Goal: Transaction & Acquisition: Purchase product/service

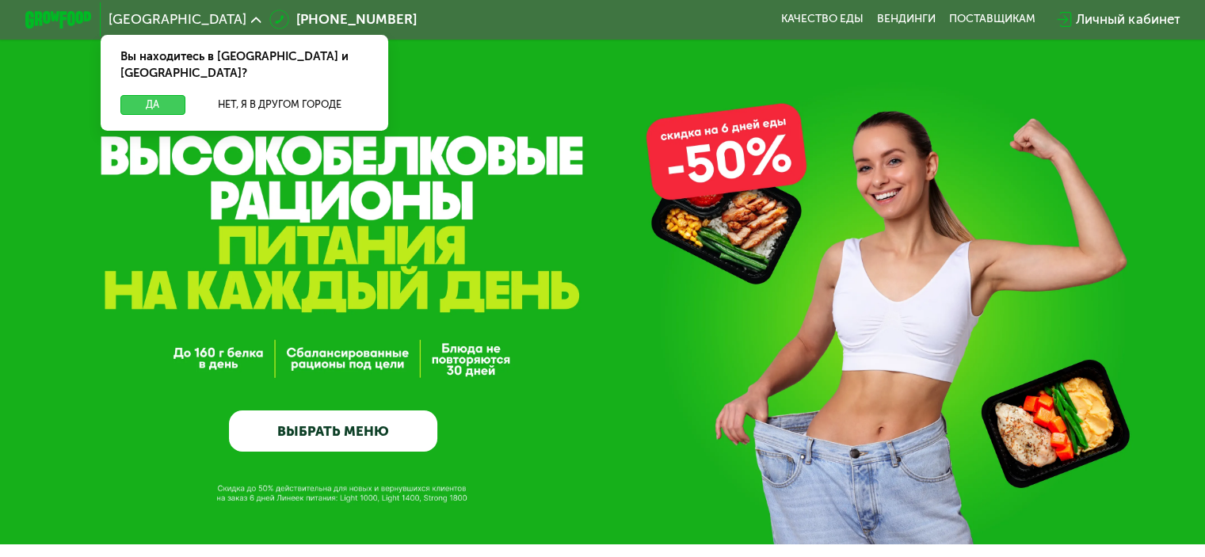
click at [162, 95] on button "Да" at bounding box center [152, 105] width 64 height 20
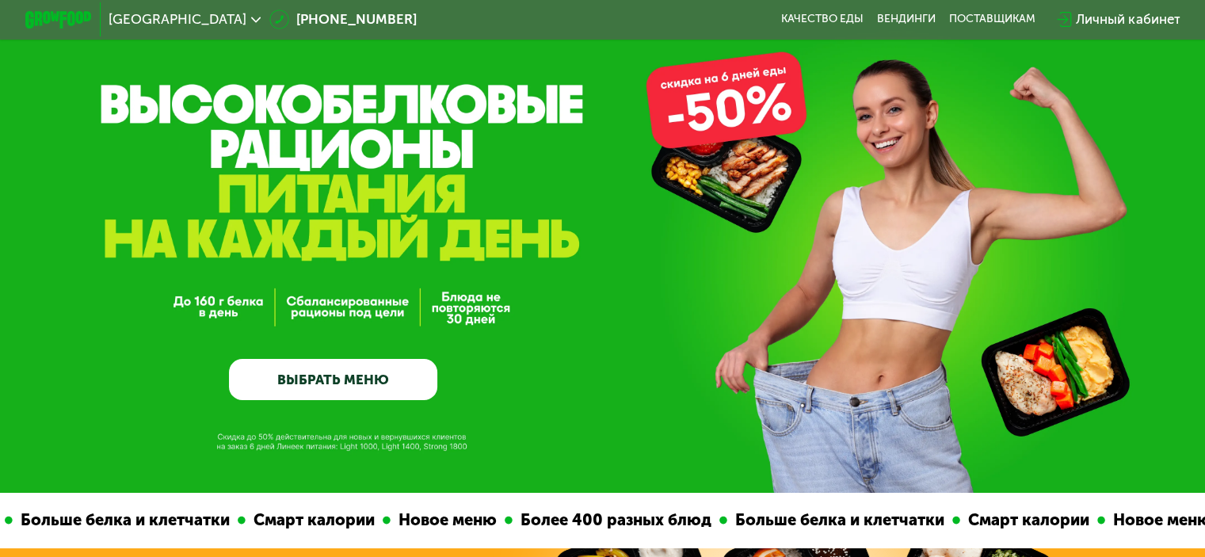
scroll to position [79, 0]
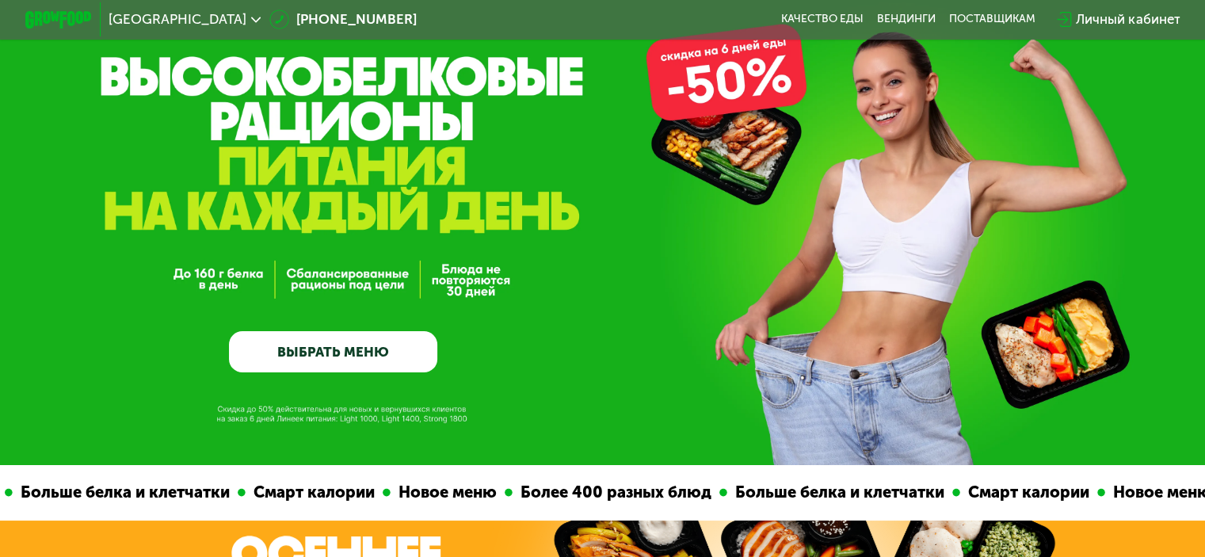
click at [353, 356] on link "ВЫБРАТЬ МЕНЮ" at bounding box center [333, 352] width 208 height 42
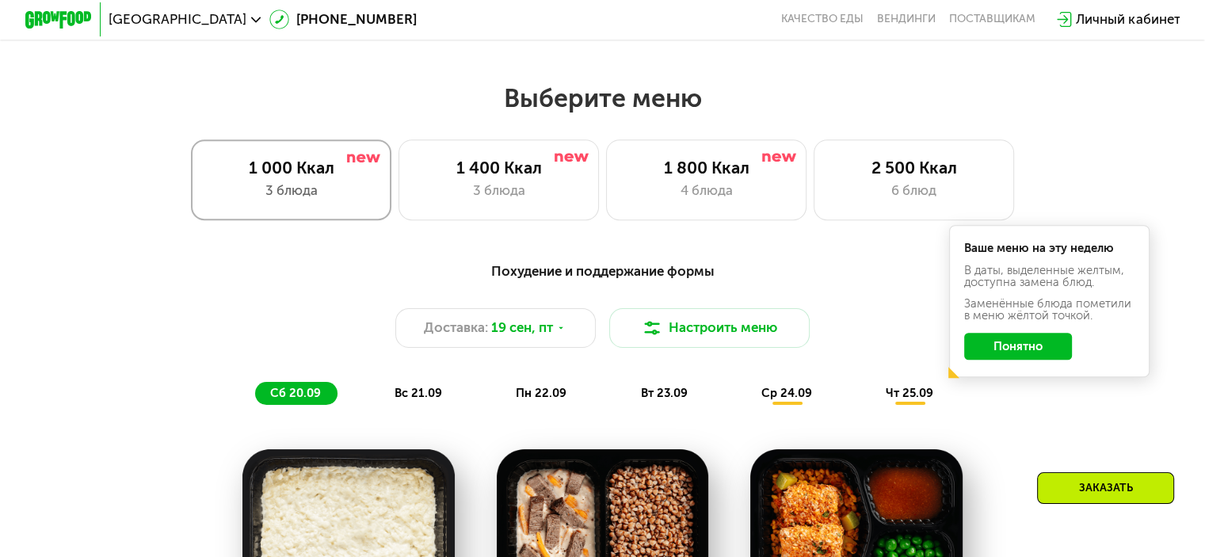
scroll to position [1065, 0]
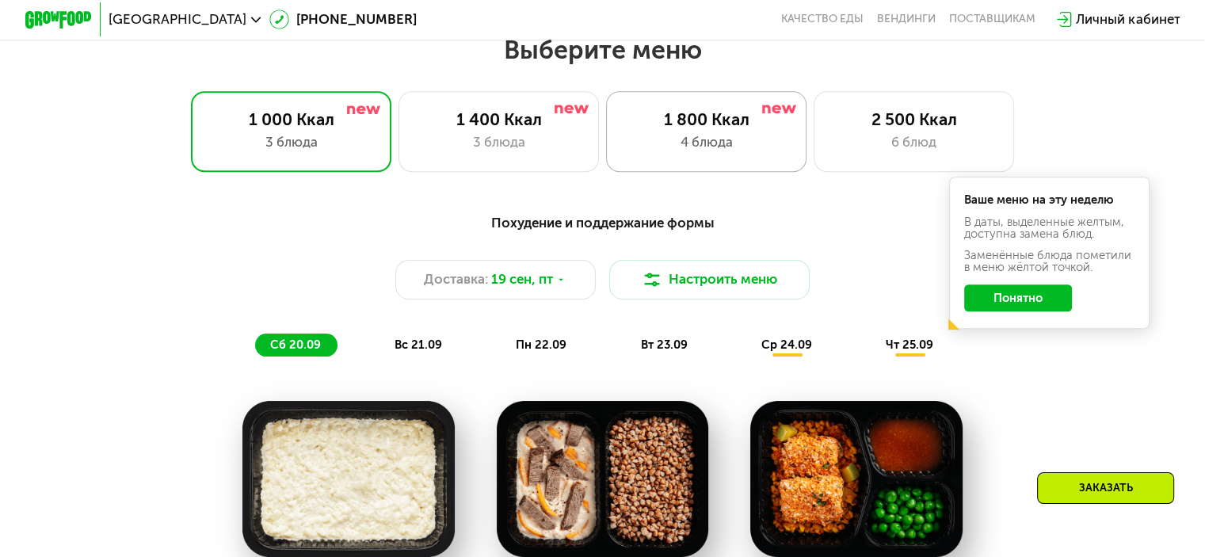
click at [694, 120] on div "1 800 Ккал" at bounding box center [706, 119] width 166 height 20
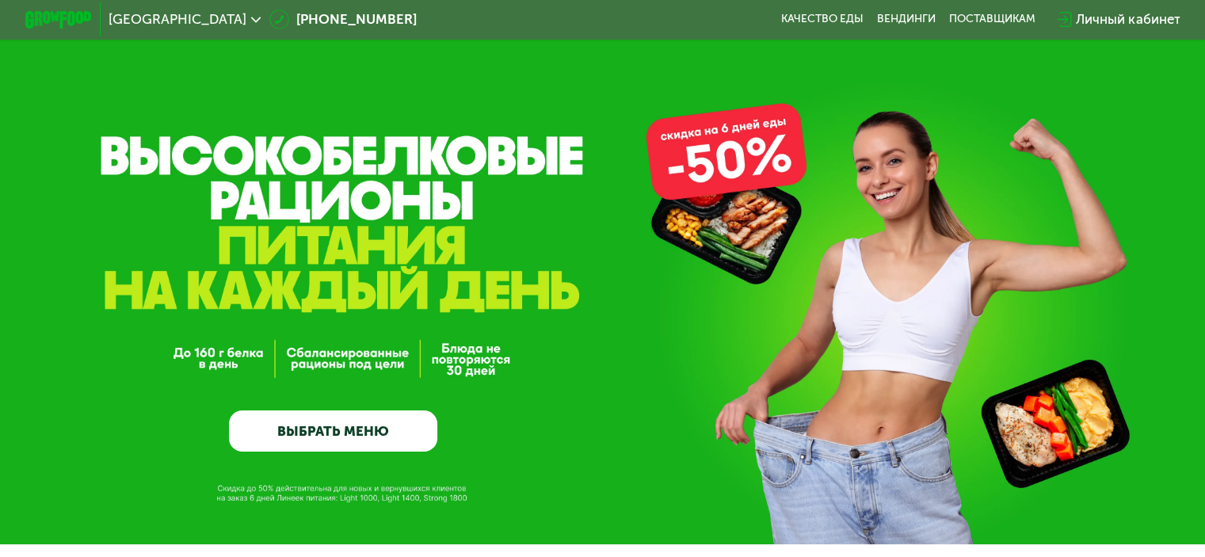
scroll to position [0, 0]
click at [1121, 12] on div "Личный кабинет" at bounding box center [1128, 20] width 104 height 20
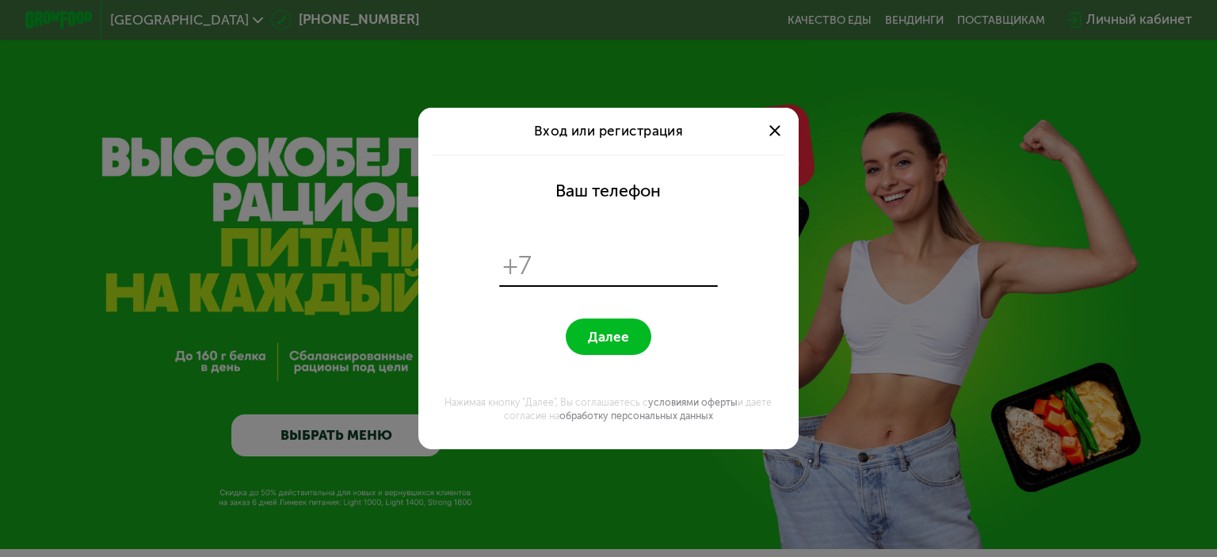
click at [772, 132] on span at bounding box center [774, 130] width 11 height 11
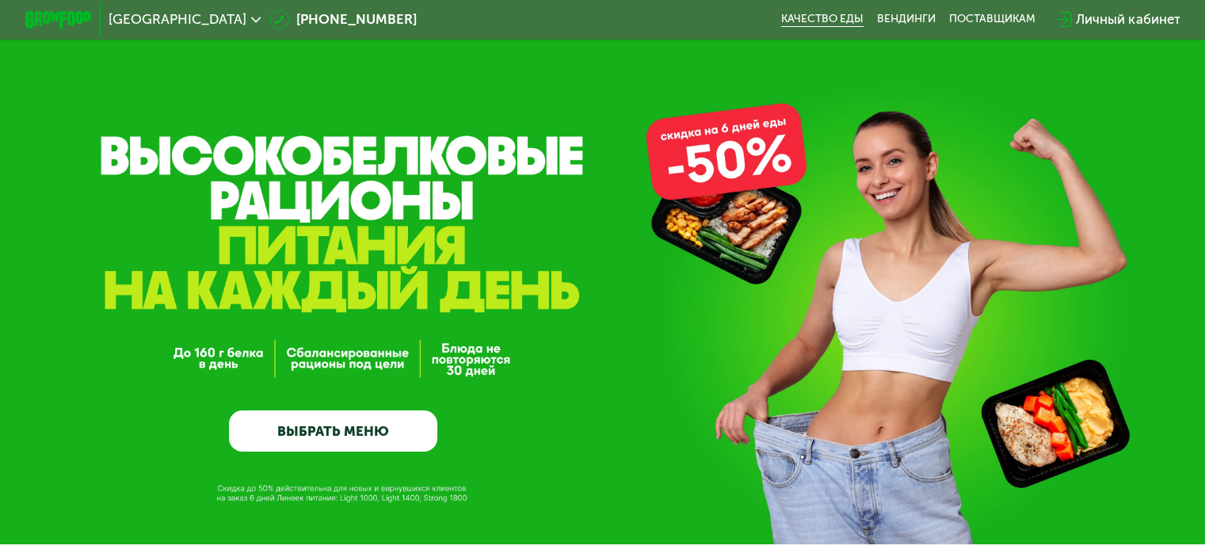
click at [831, 25] on link "Качество еды" at bounding box center [822, 19] width 82 height 13
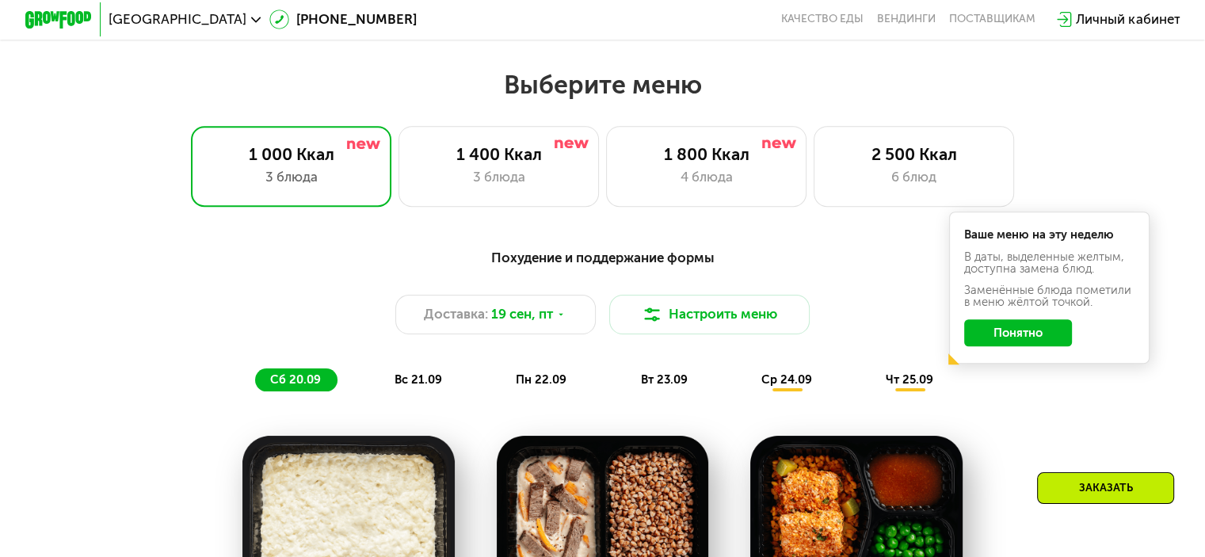
scroll to position [792, 0]
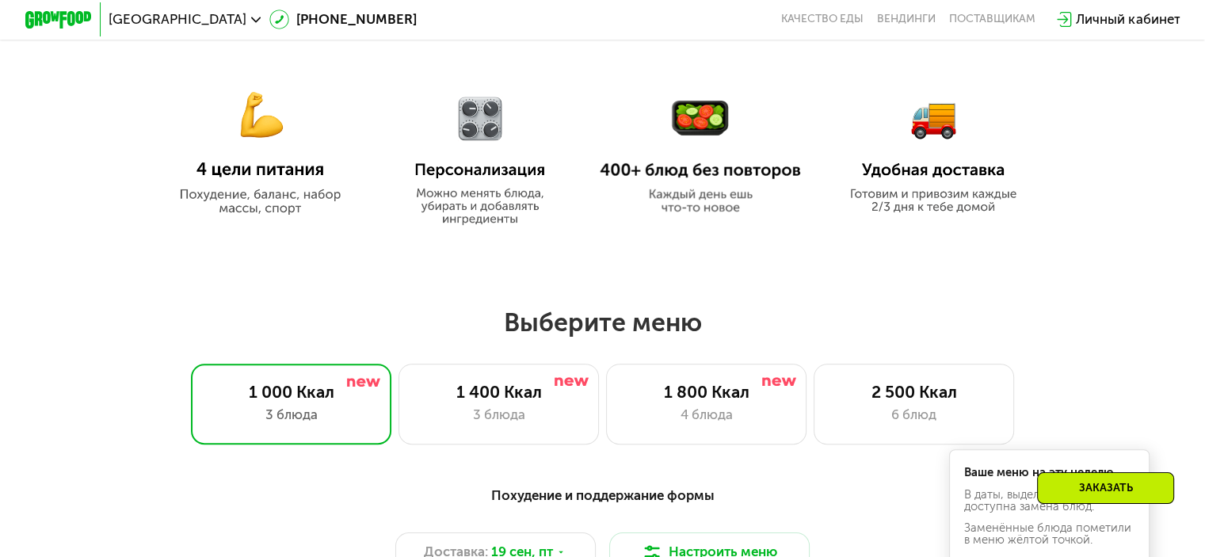
click at [498, 170] on img at bounding box center [480, 150] width 157 height 149
click at [482, 208] on img at bounding box center [480, 150] width 157 height 149
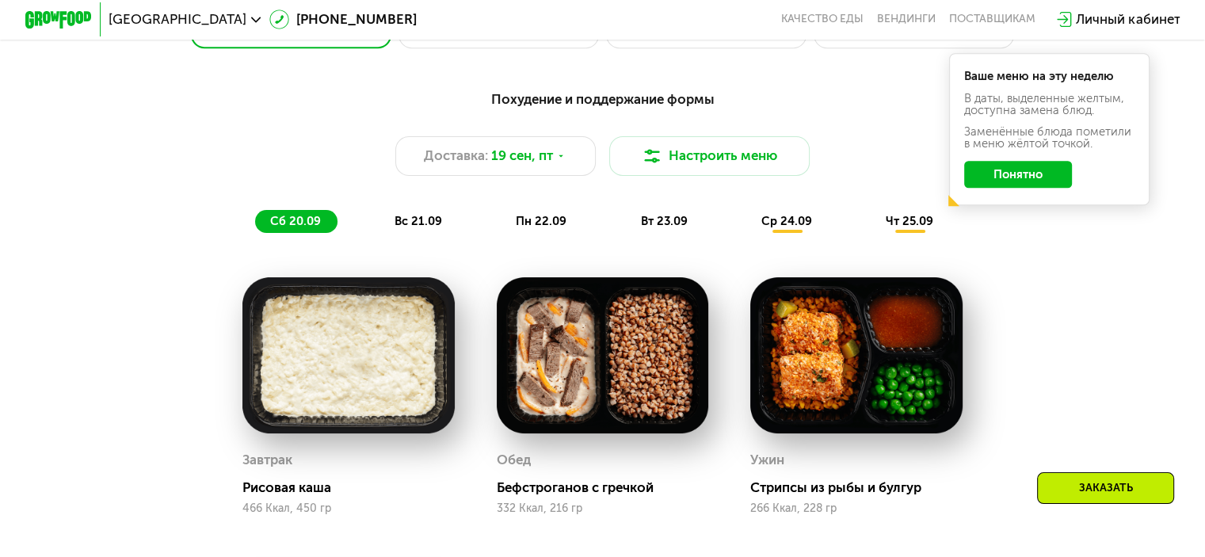
scroll to position [1268, 0]
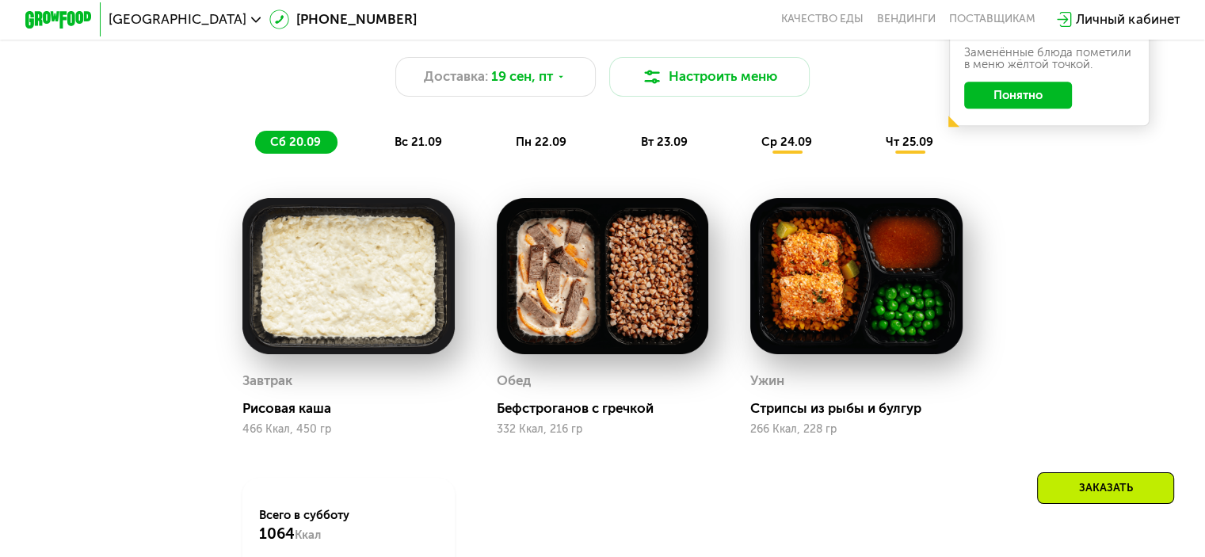
click at [1025, 109] on button "Понятно" at bounding box center [1018, 95] width 108 height 27
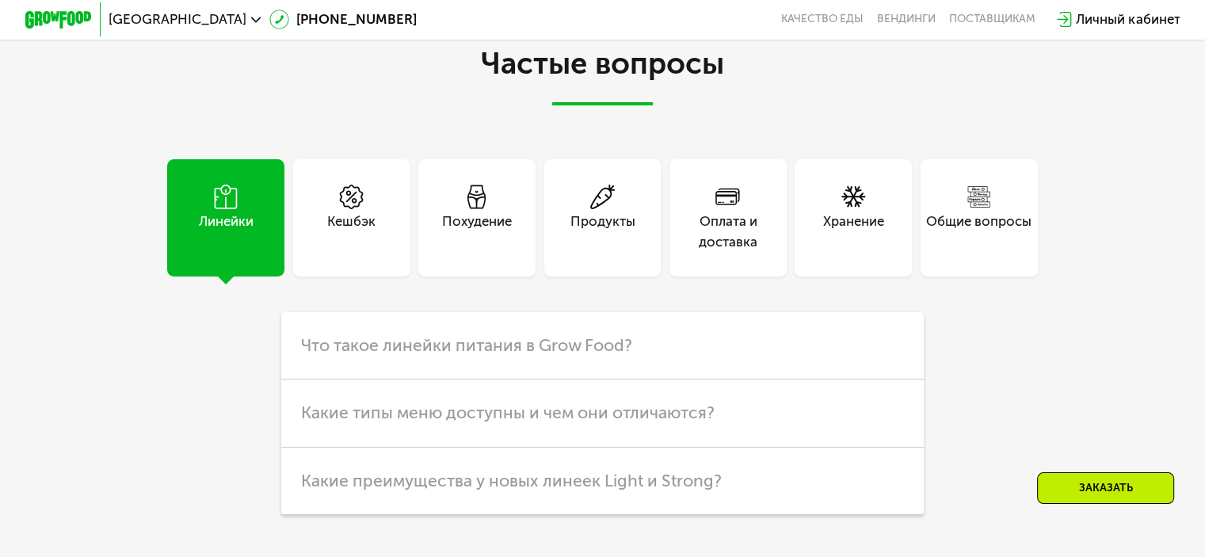
scroll to position [4436, 0]
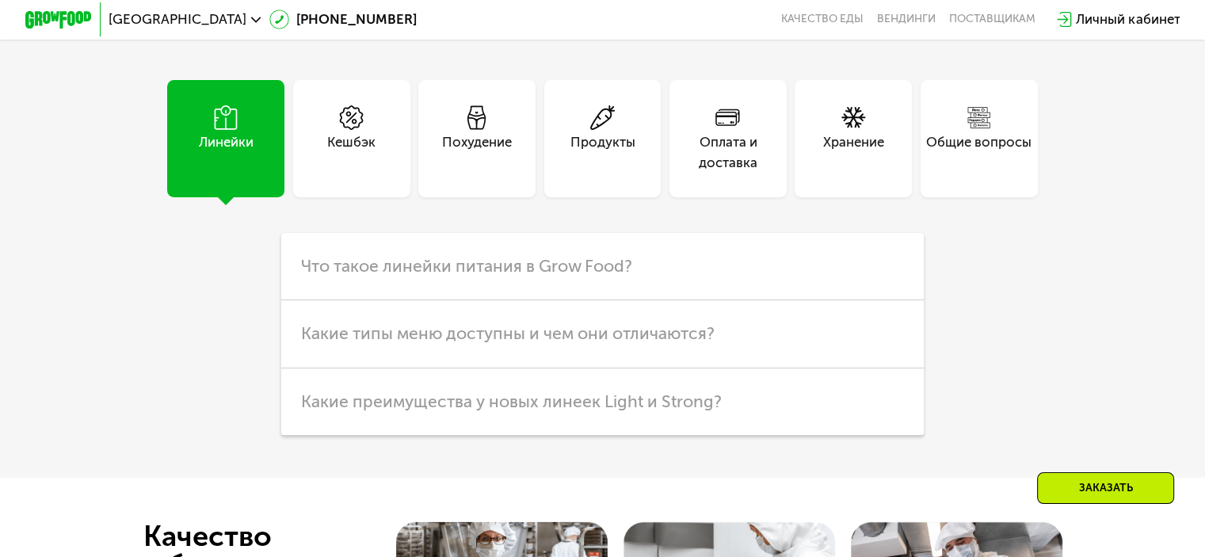
click at [255, 185] on div "Линейки" at bounding box center [225, 138] width 117 height 117
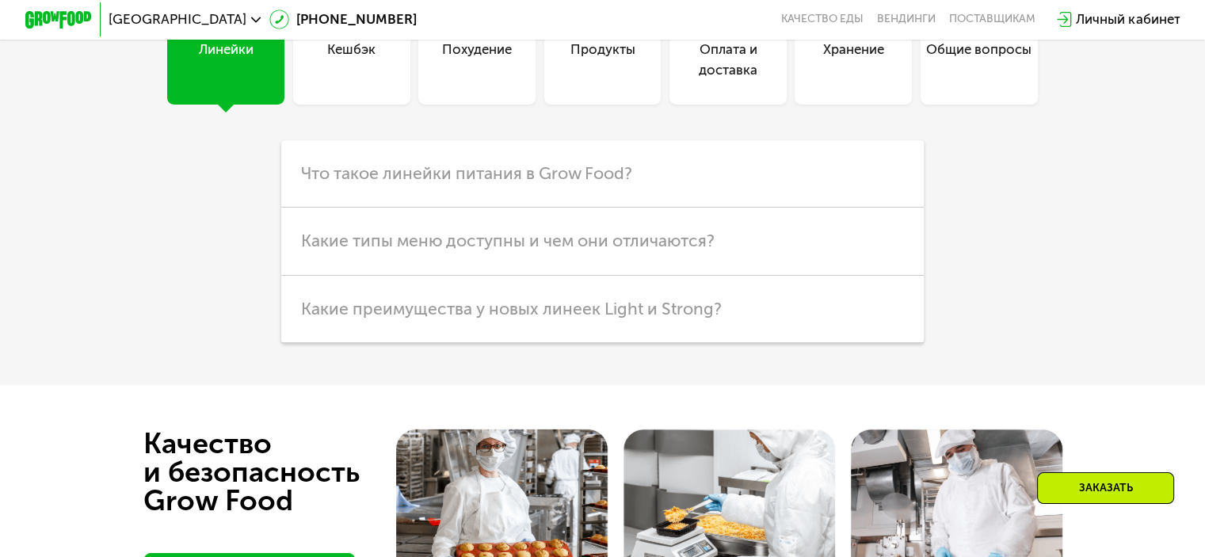
scroll to position [4516, 0]
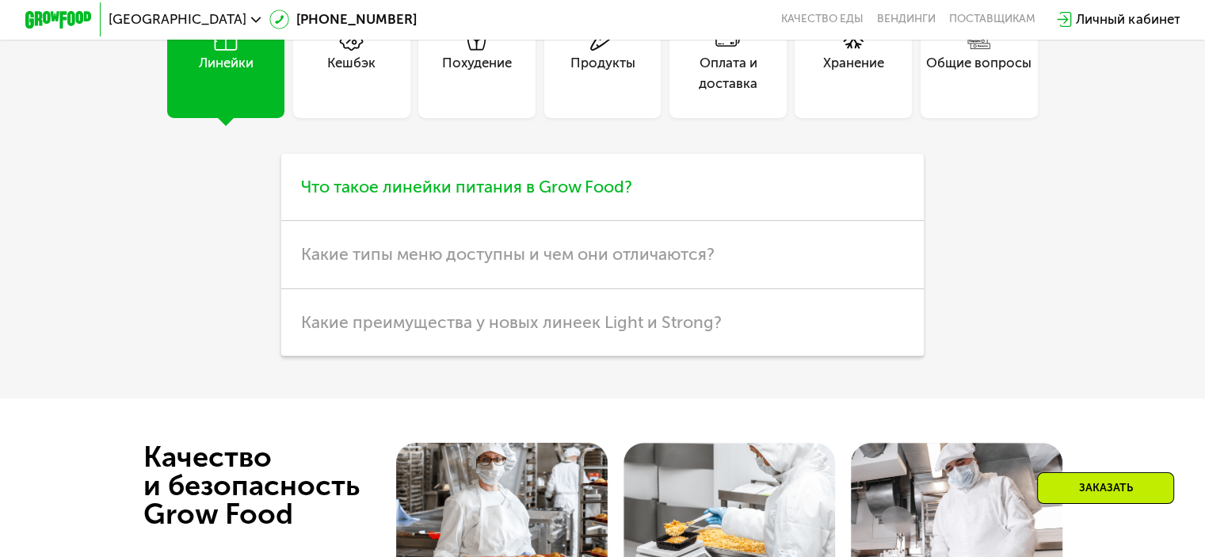
click at [456, 196] on span "Что такое линейки питания в Grow Food?" at bounding box center [466, 187] width 331 height 20
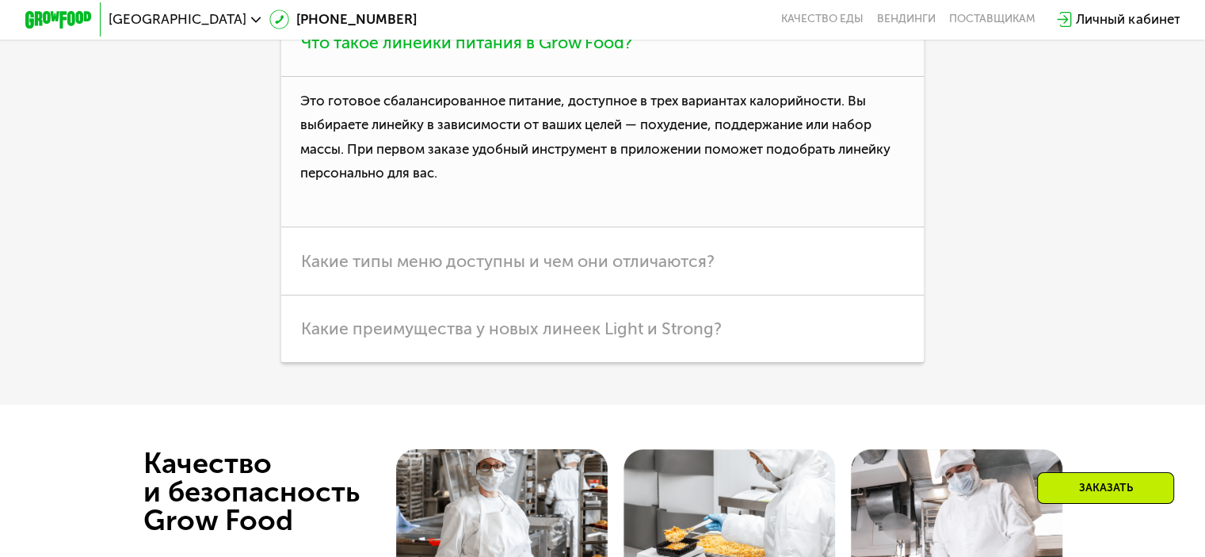
scroll to position [4674, 0]
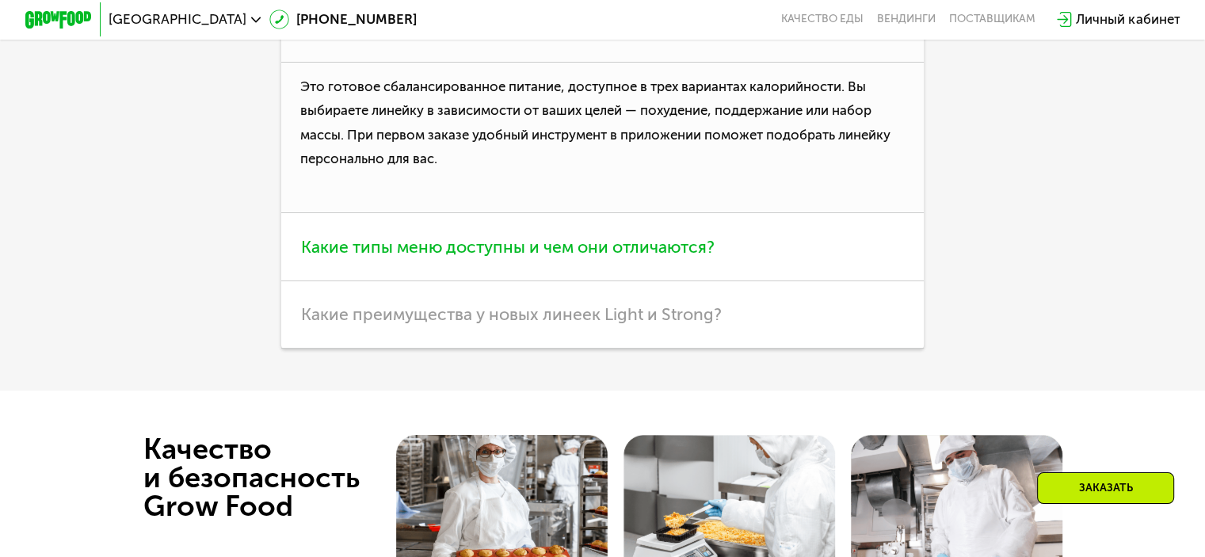
click at [477, 257] on span "Какие типы меню доступны и чем они отличаются?" at bounding box center [508, 247] width 414 height 20
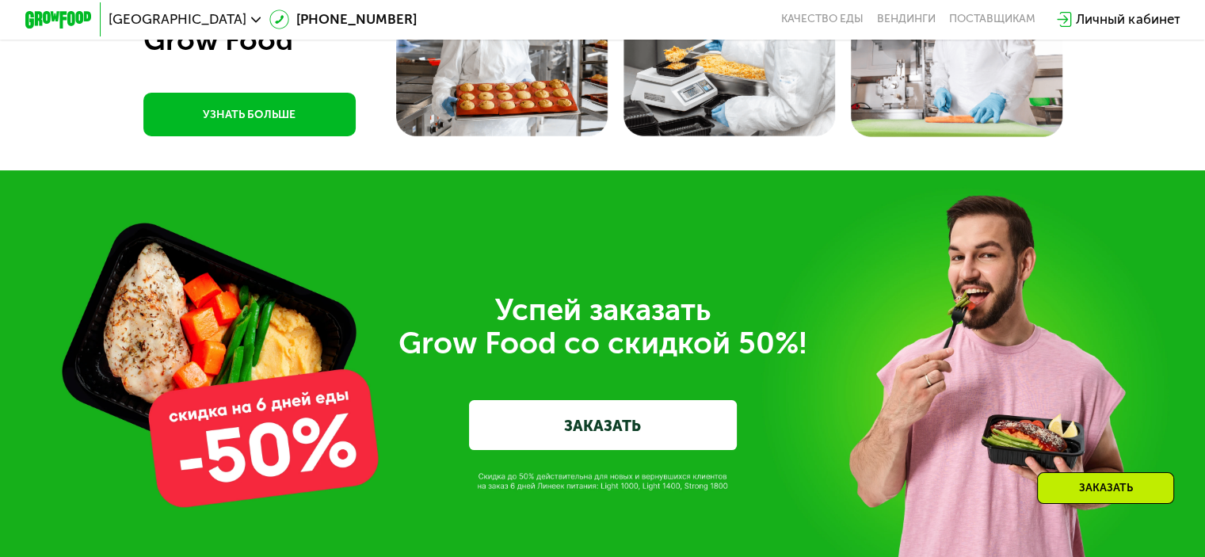
scroll to position [5466, 0]
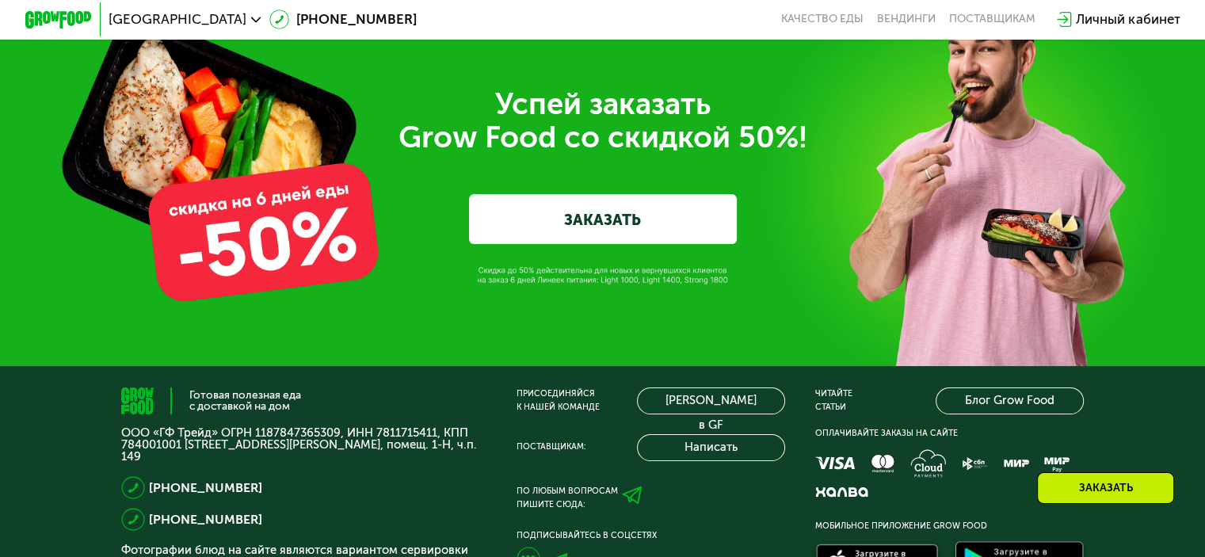
click at [542, 244] on link "ЗАКАЗАТЬ" at bounding box center [603, 219] width 268 height 50
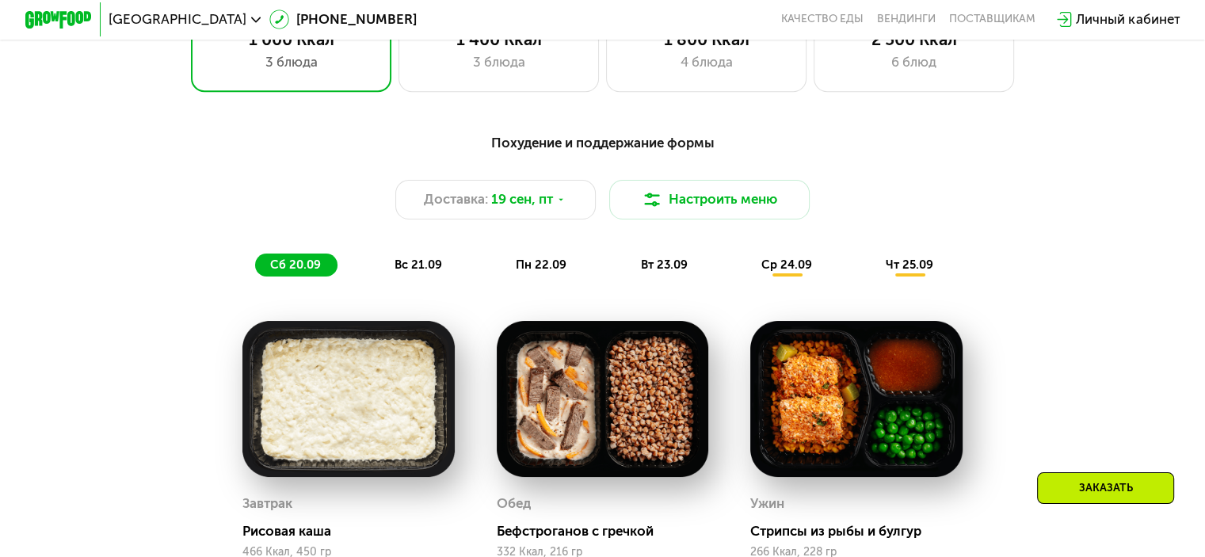
scroll to position [1027, 0]
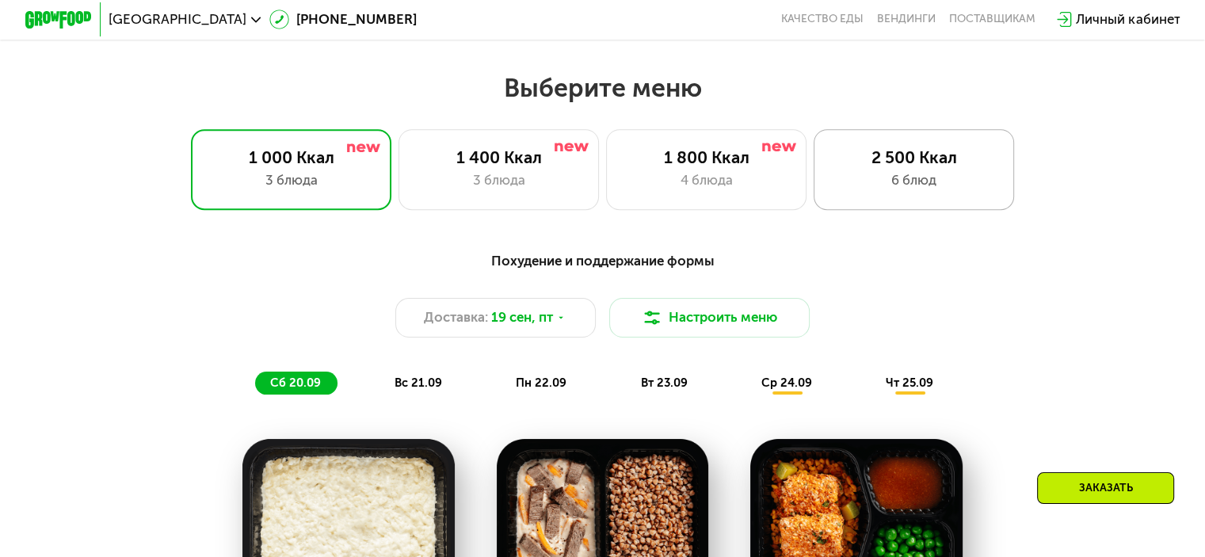
click at [919, 165] on div "2 500 Ккал" at bounding box center [914, 157] width 166 height 20
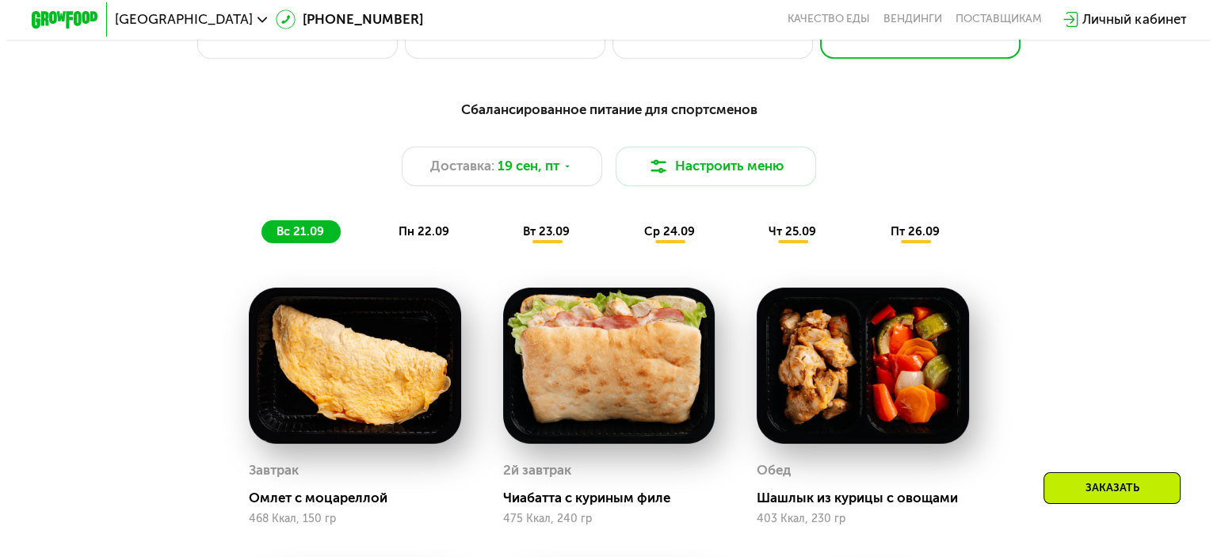
scroll to position [1185, 0]
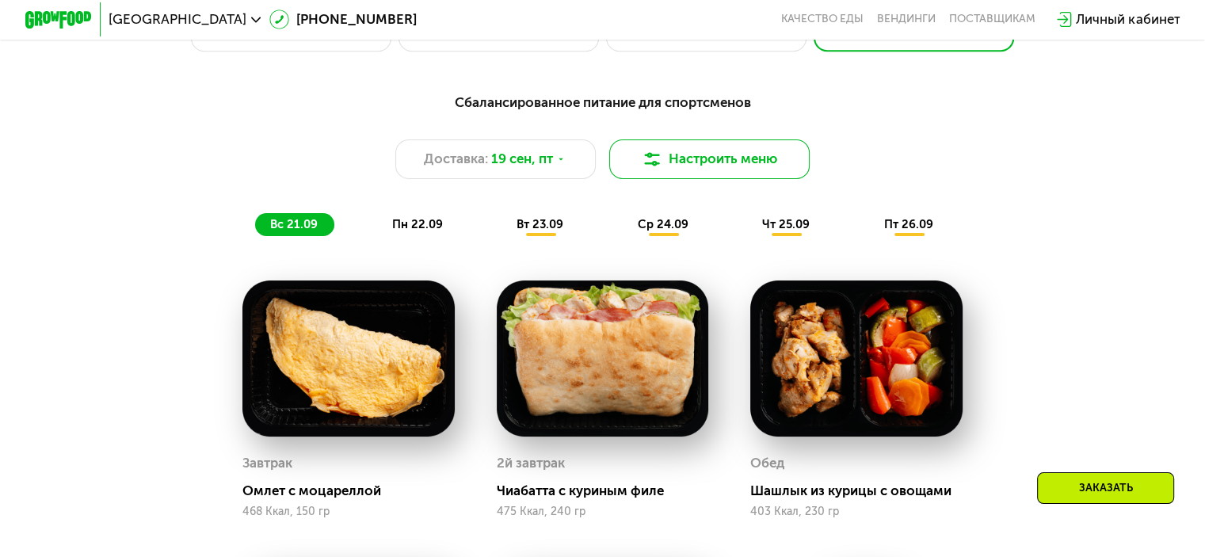
click at [682, 168] on button "Настроить меню" at bounding box center [709, 159] width 201 height 40
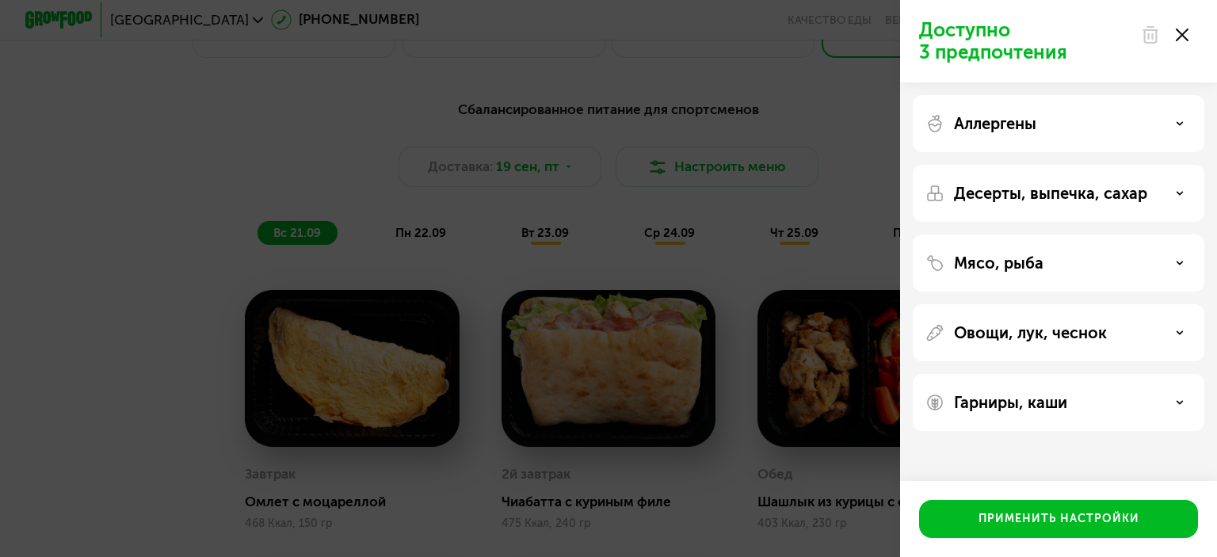
click at [1158, 396] on div "Гарниры, каши" at bounding box center [1058, 402] width 266 height 19
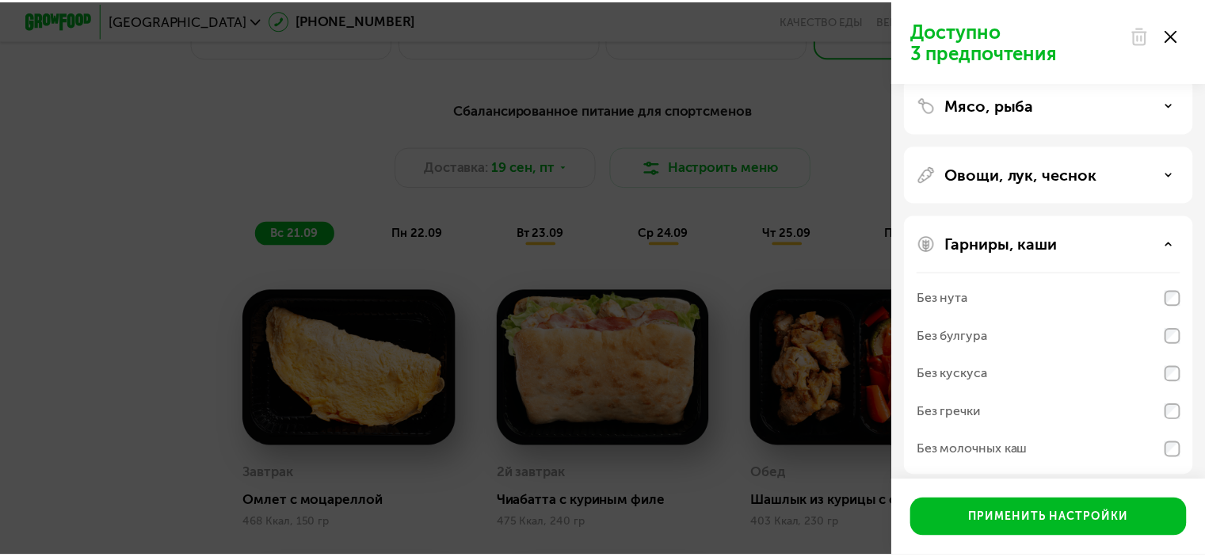
scroll to position [169, 0]
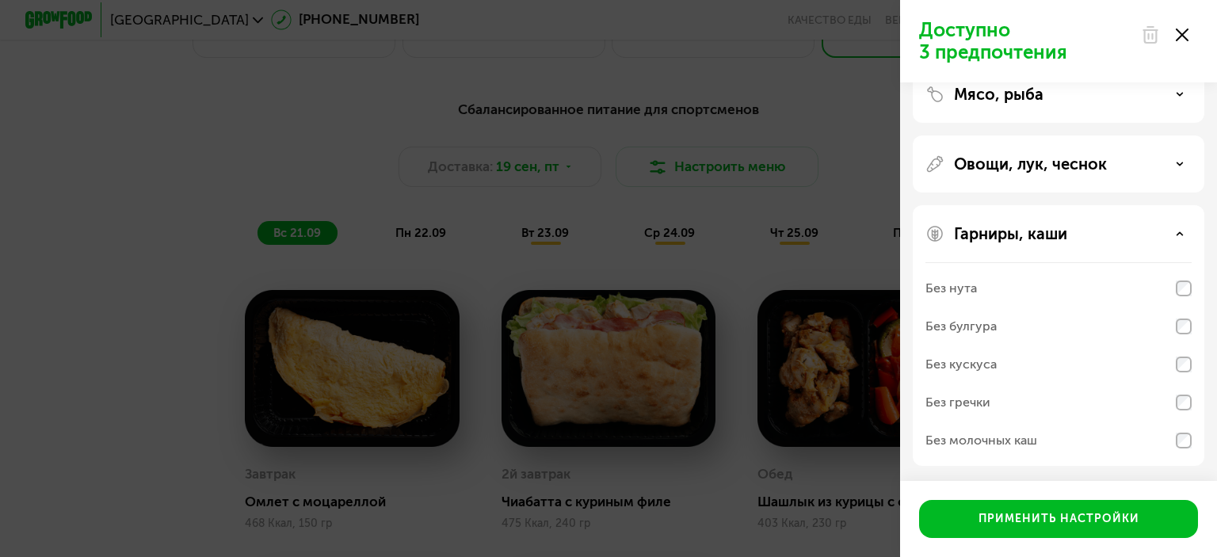
click at [165, 171] on div "Доступно 3 предпочтения Аллергены Десерты, выпечка, сахар Мясо, рыба Овощи, лук…" at bounding box center [608, 278] width 1217 height 557
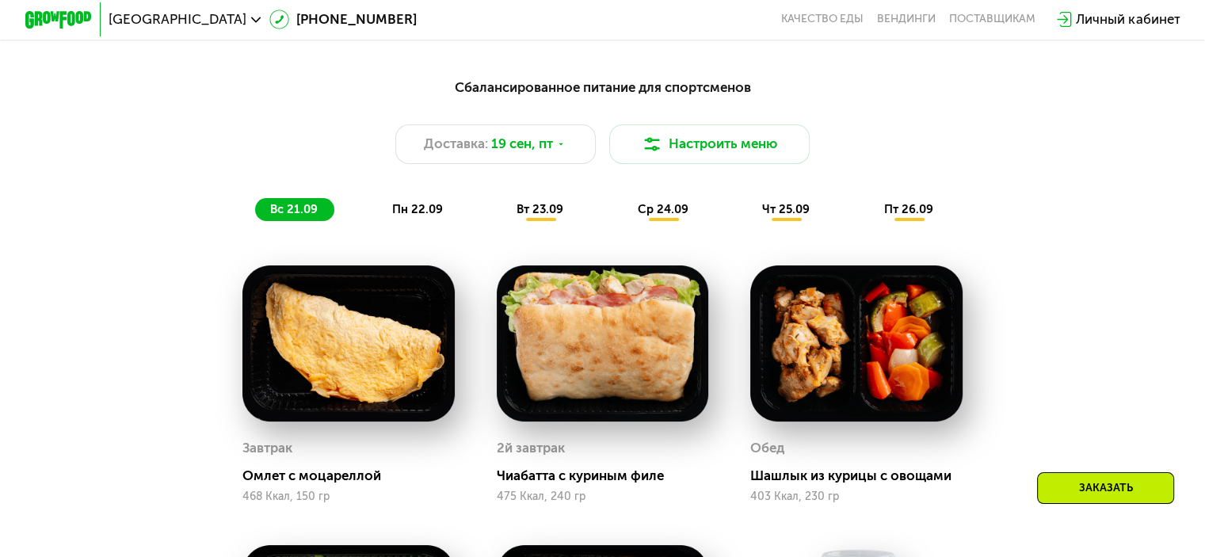
scroll to position [1185, 0]
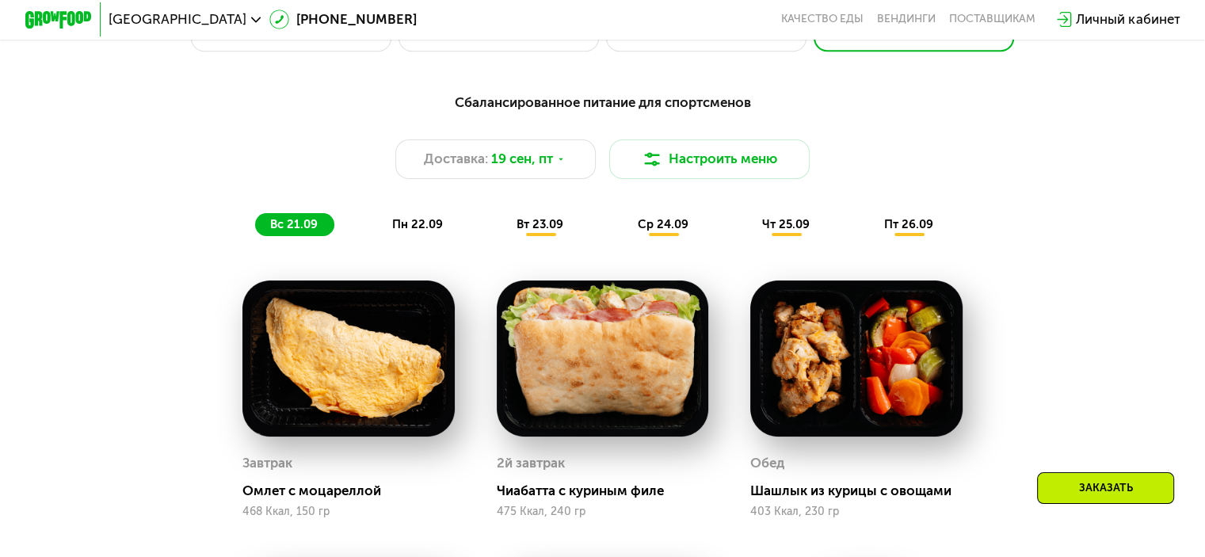
click at [302, 230] on span "вс 21.09" at bounding box center [294, 224] width 48 height 14
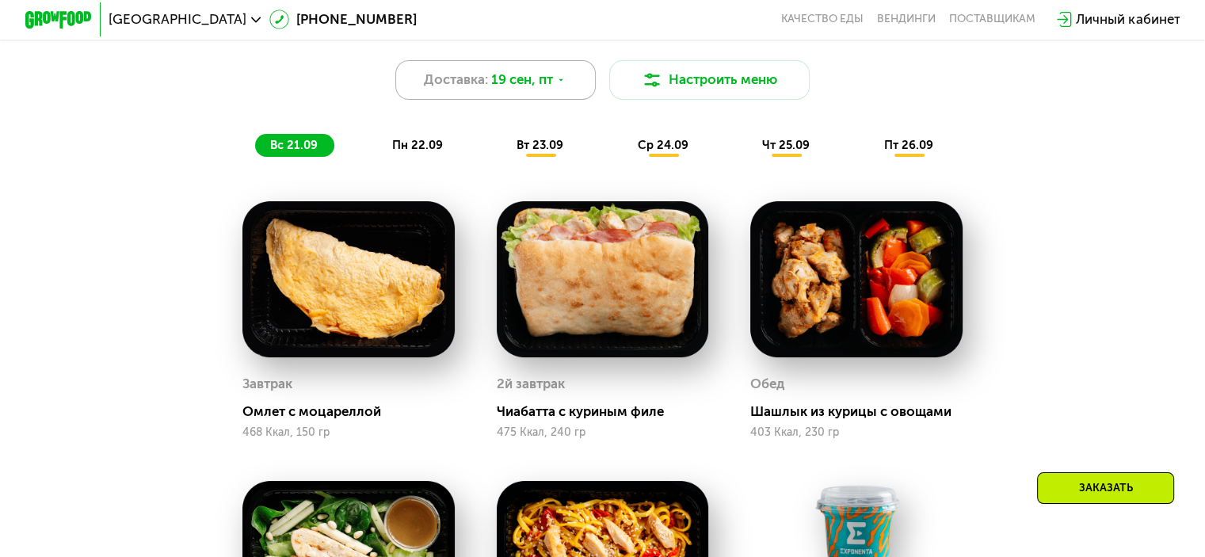
click at [570, 94] on div "Доставка: [DATE]" at bounding box center [495, 80] width 201 height 40
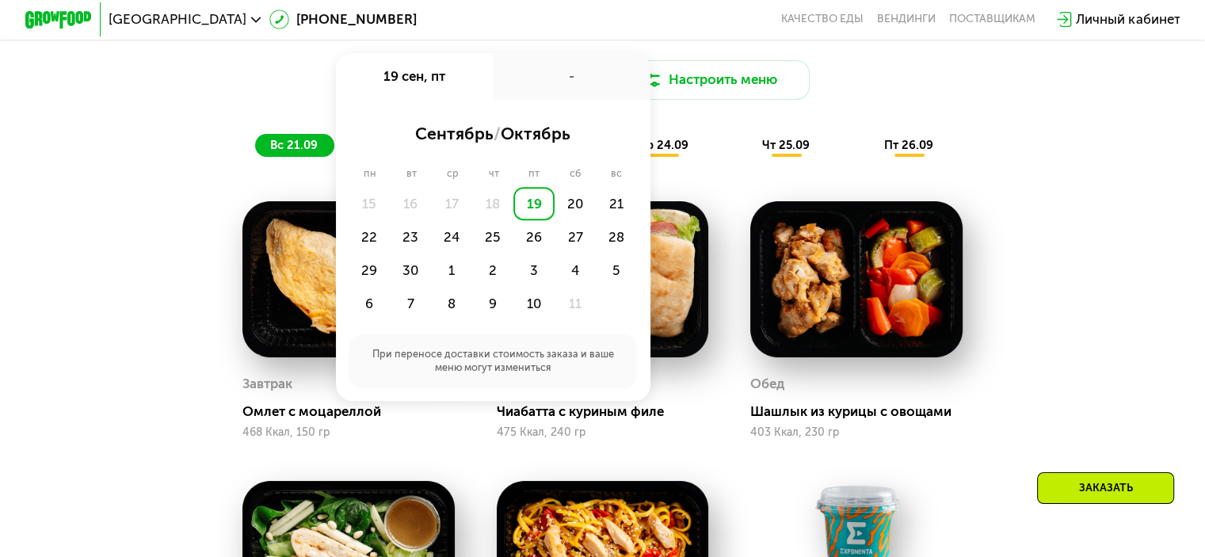
click at [529, 210] on div "19" at bounding box center [533, 203] width 41 height 33
click at [581, 208] on div "20" at bounding box center [575, 203] width 41 height 33
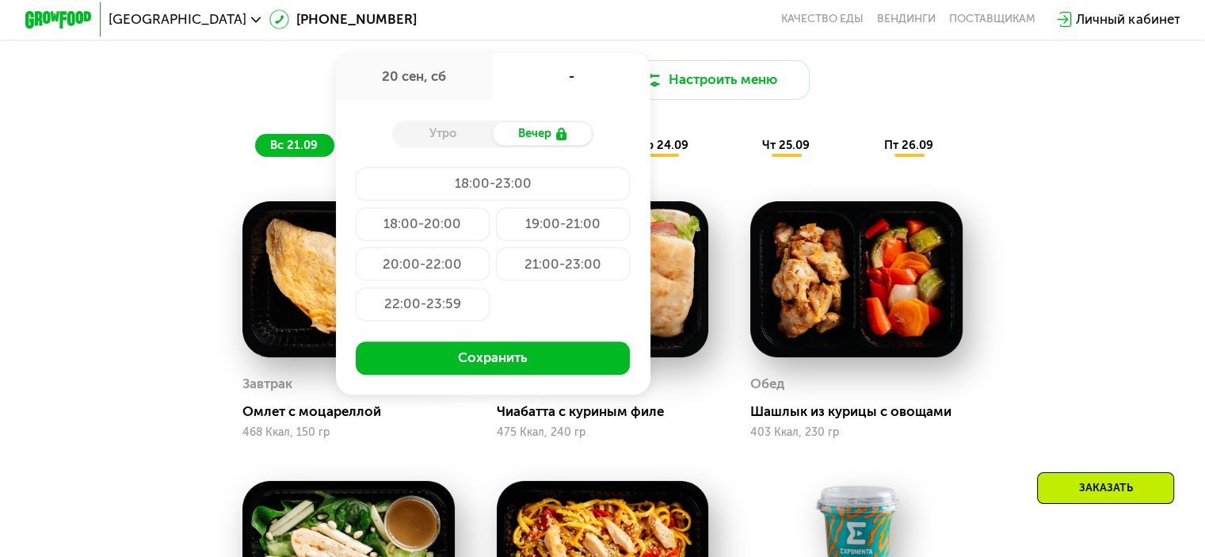
click at [445, 139] on div "Утро" at bounding box center [442, 134] width 101 height 24
click at [431, 141] on div "Утро" at bounding box center [442, 134] width 101 height 24
click at [734, 189] on div "Обед Шашлык из курицы с овощами 403 Ккал, 230 гр" at bounding box center [857, 321] width 254 height 280
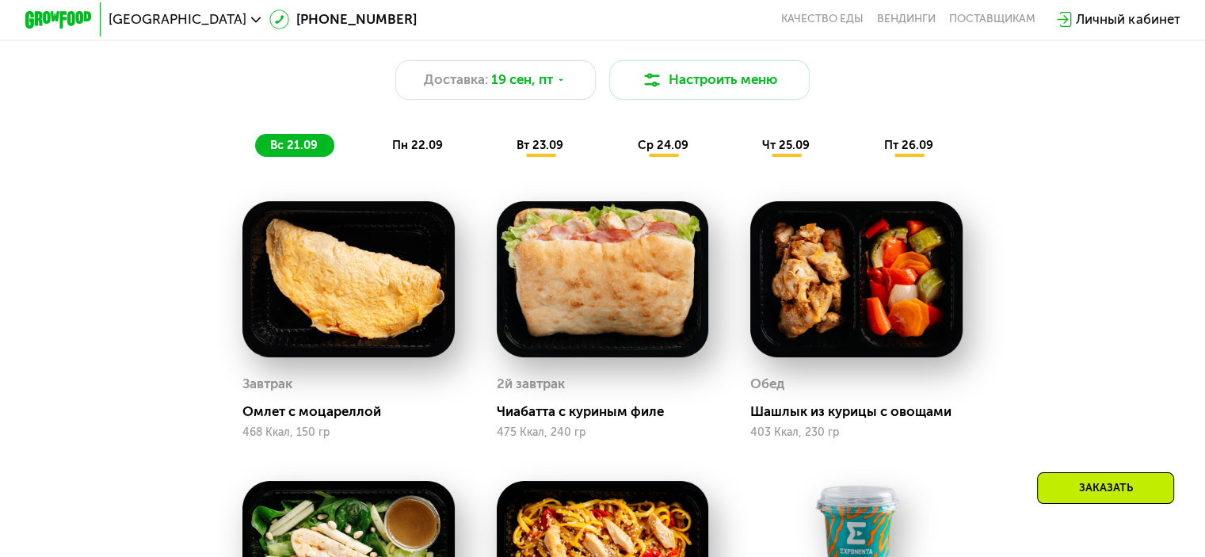
click at [303, 142] on div "вс 21.09" at bounding box center [294, 146] width 79 height 24
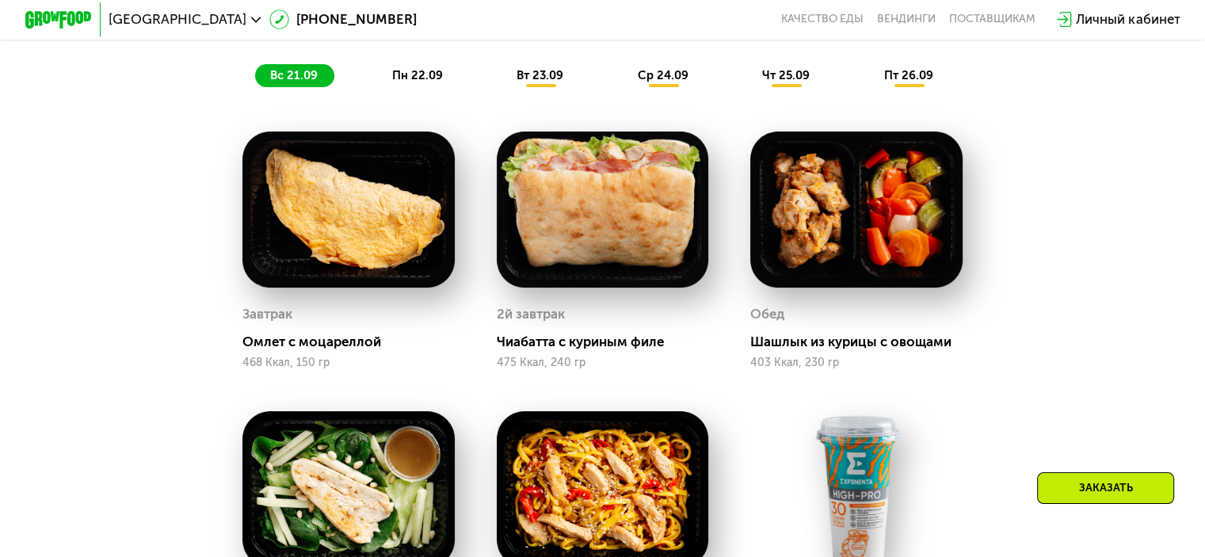
scroll to position [1344, 0]
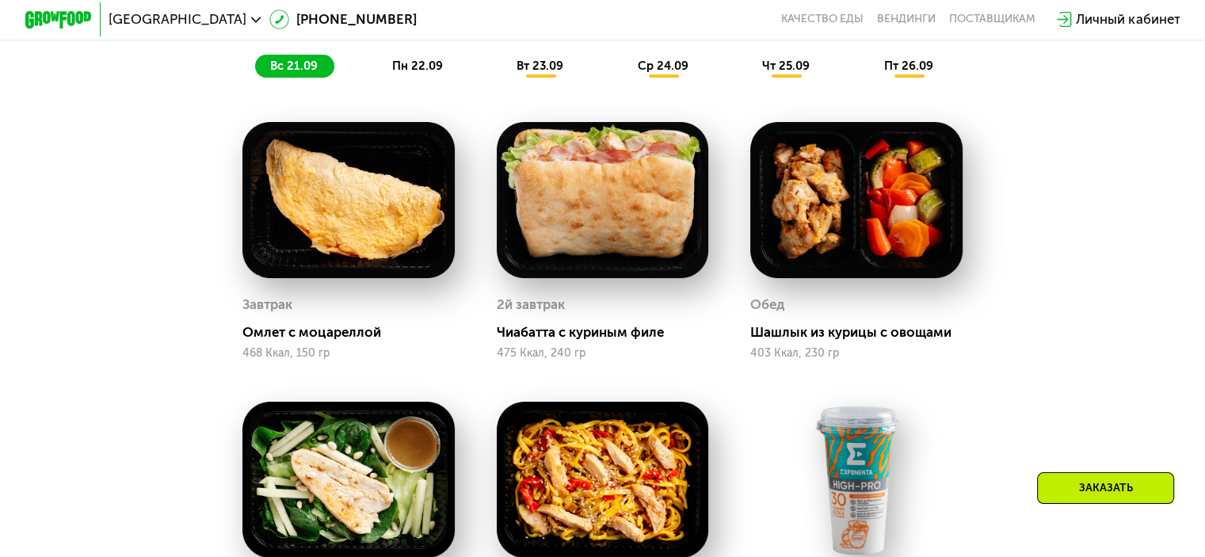
click at [1106, 485] on div "Заказать" at bounding box center [1105, 488] width 137 height 32
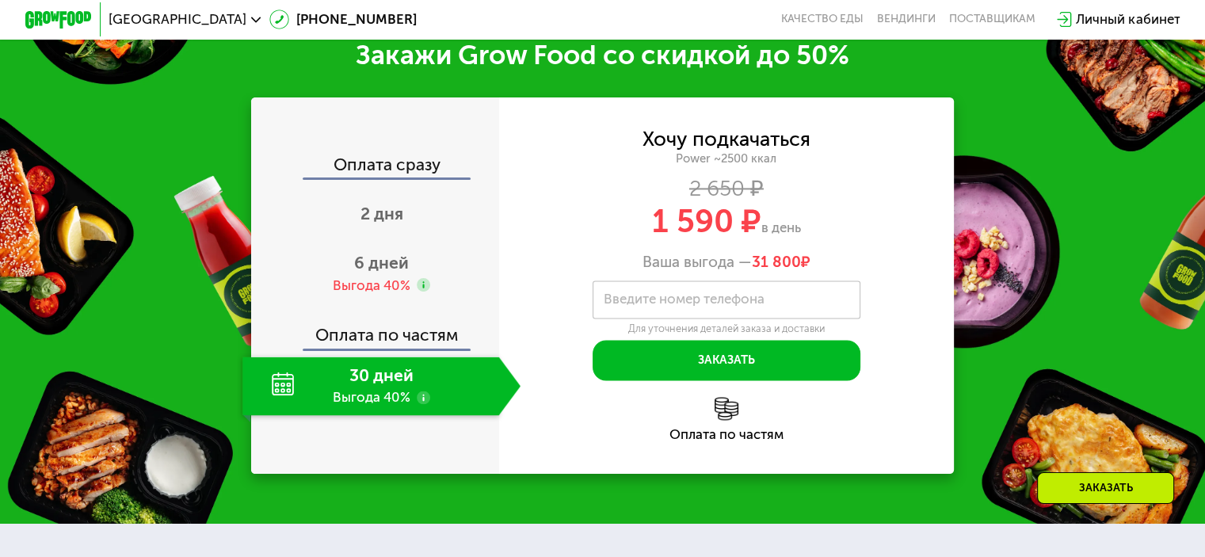
scroll to position [2316, 0]
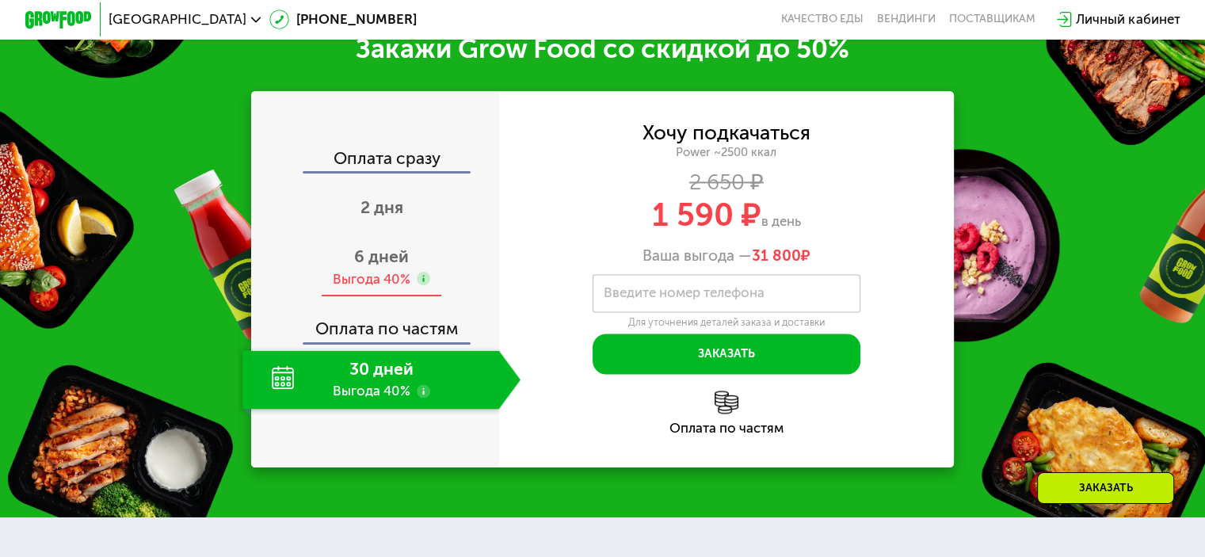
click at [383, 266] on span "6 дней" at bounding box center [381, 256] width 55 height 20
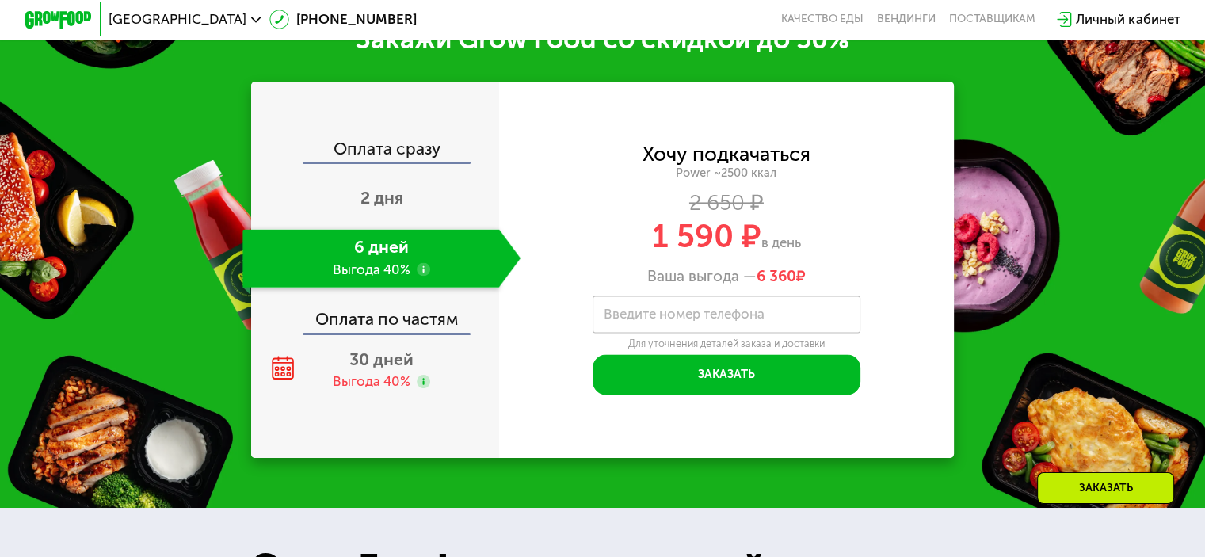
scroll to position [2396, 0]
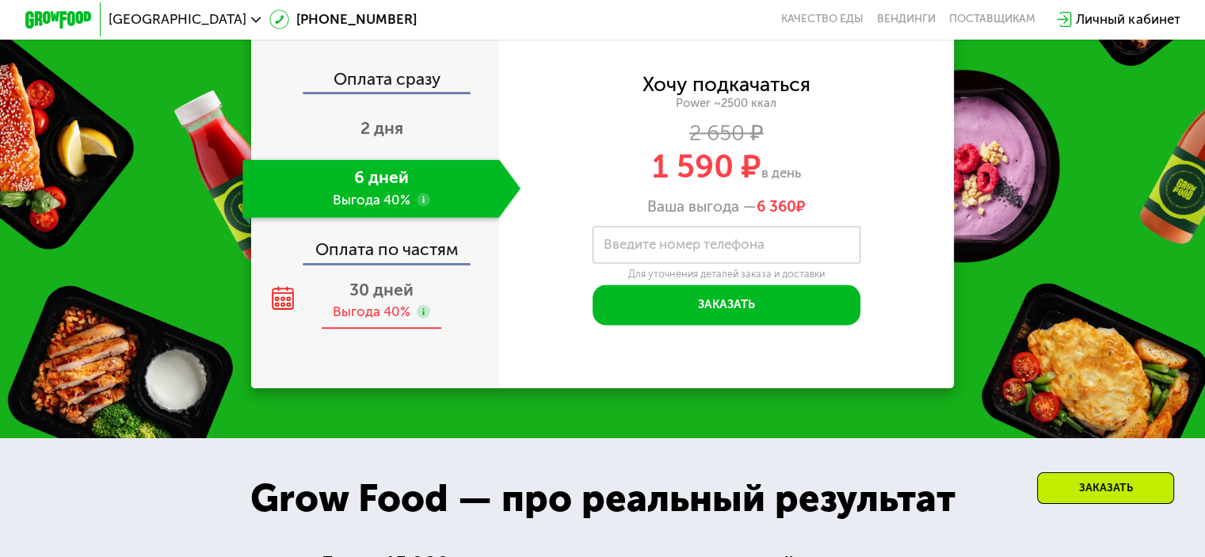
click at [425, 318] on use at bounding box center [423, 311] width 13 height 13
